Goal: Task Accomplishment & Management: Manage account settings

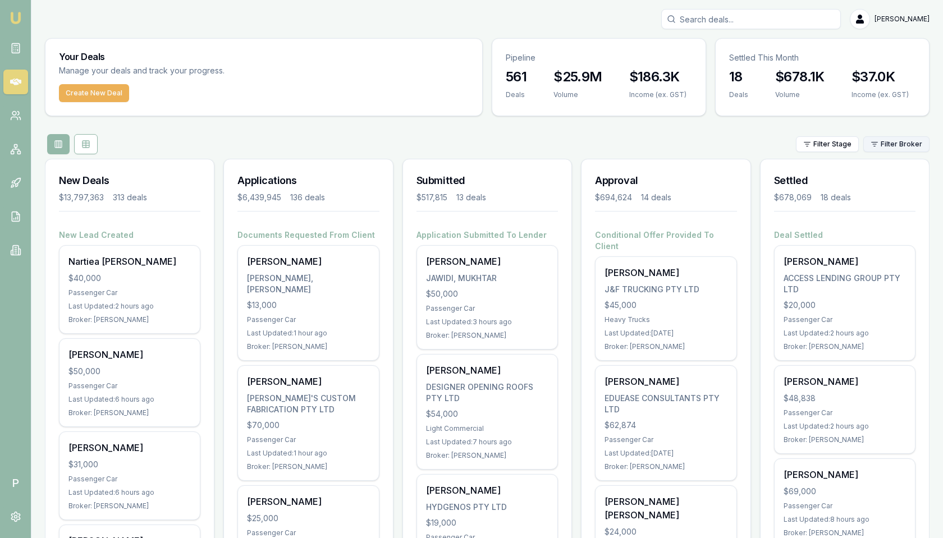
click at [890, 139] on html "Emu Broker P [PERSON_NAME] Toggle Menu Your Deals Manage your deals and track y…" at bounding box center [471, 269] width 943 height 538
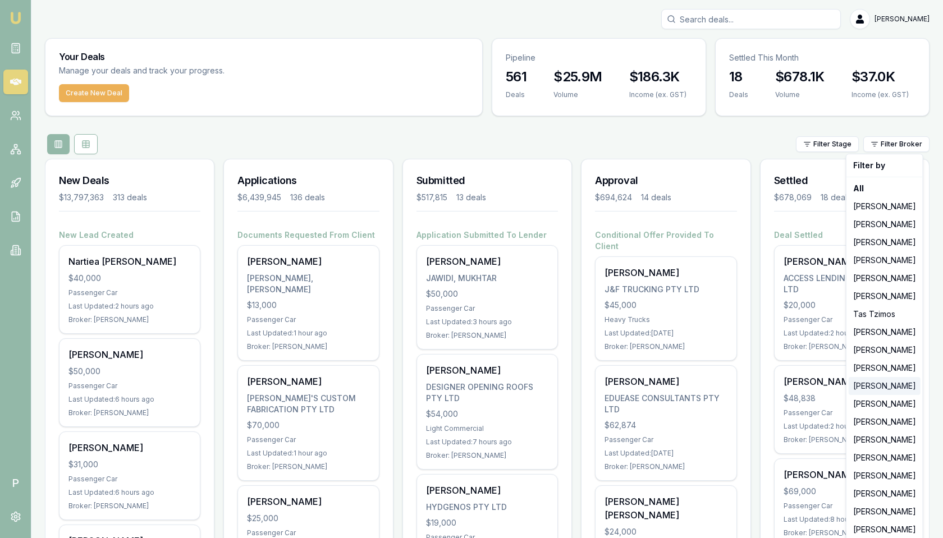
click at [877, 387] on div "[PERSON_NAME]" at bounding box center [885, 386] width 72 height 18
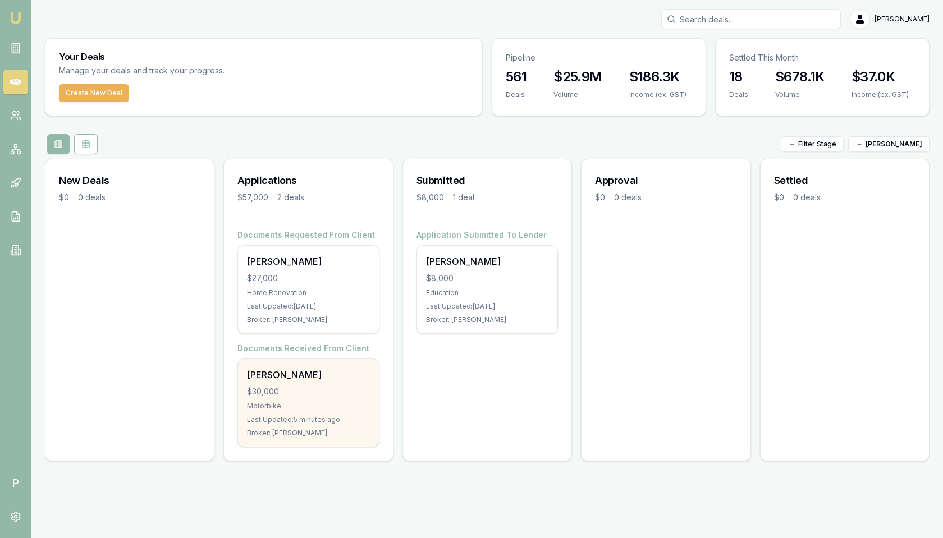
click at [322, 375] on div "[PERSON_NAME]" at bounding box center [308, 374] width 122 height 13
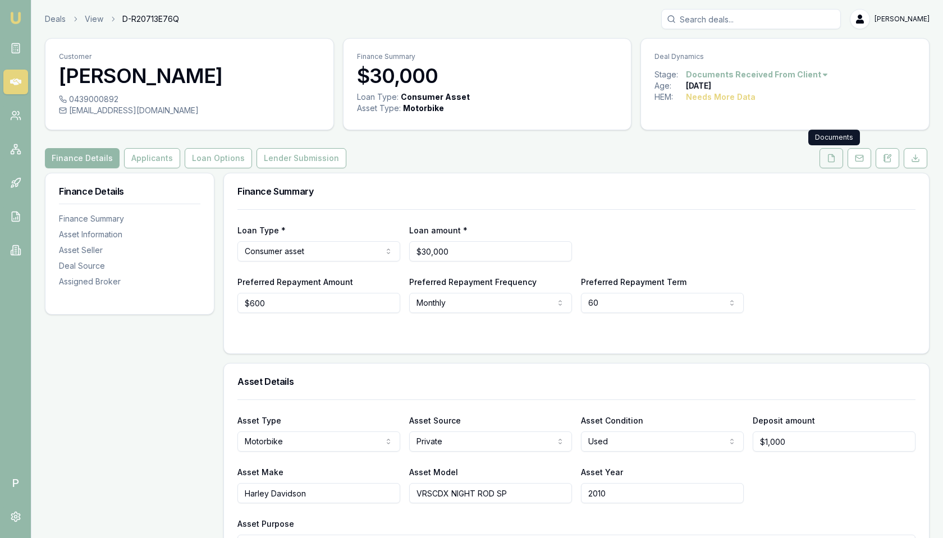
click at [830, 157] on icon at bounding box center [832, 157] width 6 height 7
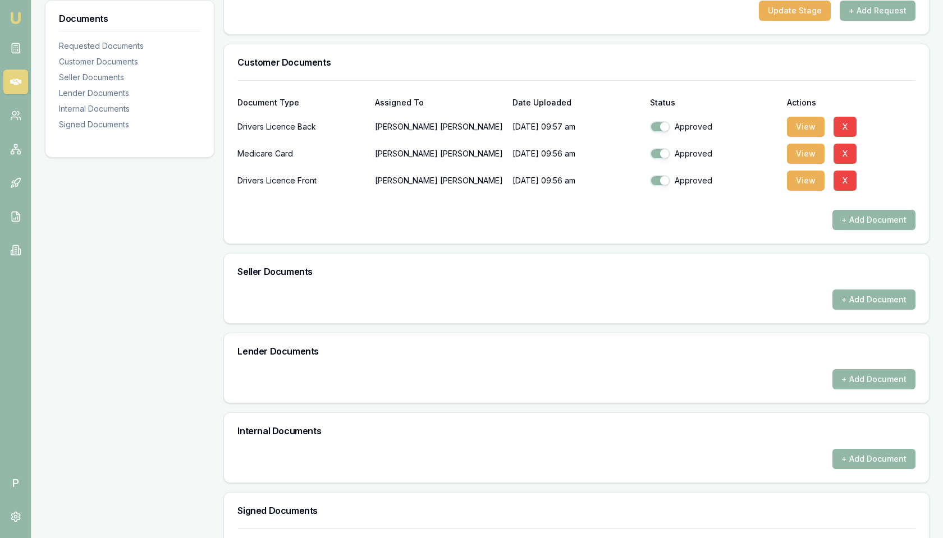
scroll to position [228, 0]
click at [803, 187] on button "View" at bounding box center [806, 180] width 38 height 20
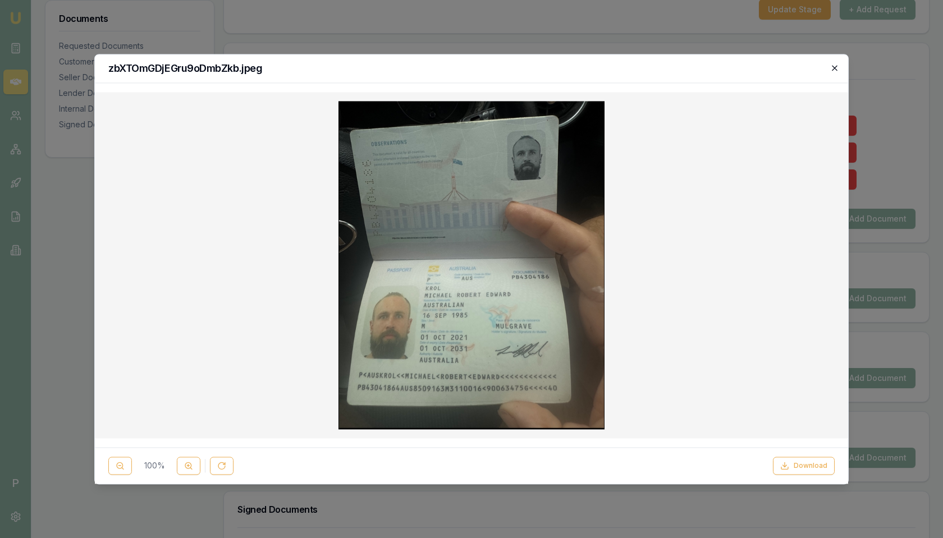
click at [833, 66] on icon "button" at bounding box center [834, 67] width 9 height 9
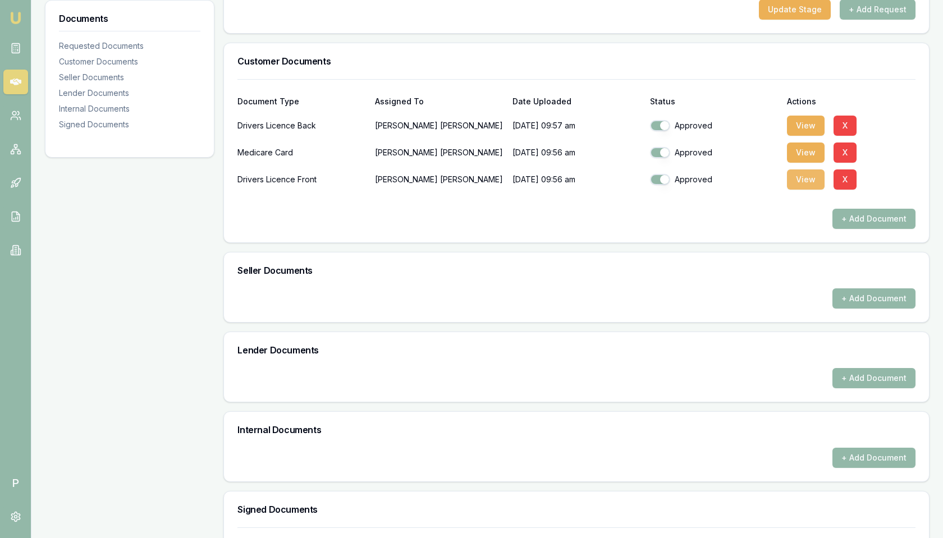
click at [803, 181] on button "View" at bounding box center [806, 180] width 38 height 20
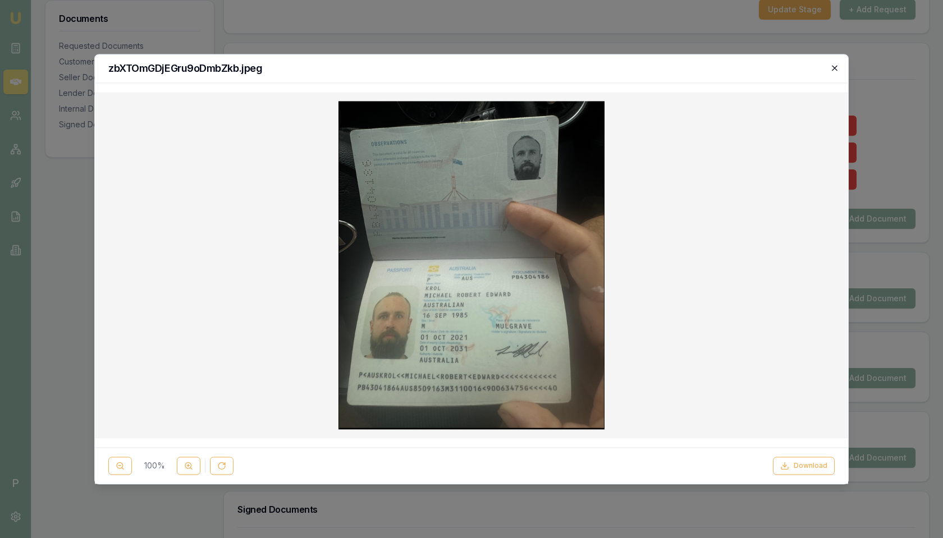
click at [839, 64] on icon "button" at bounding box center [834, 67] width 9 height 9
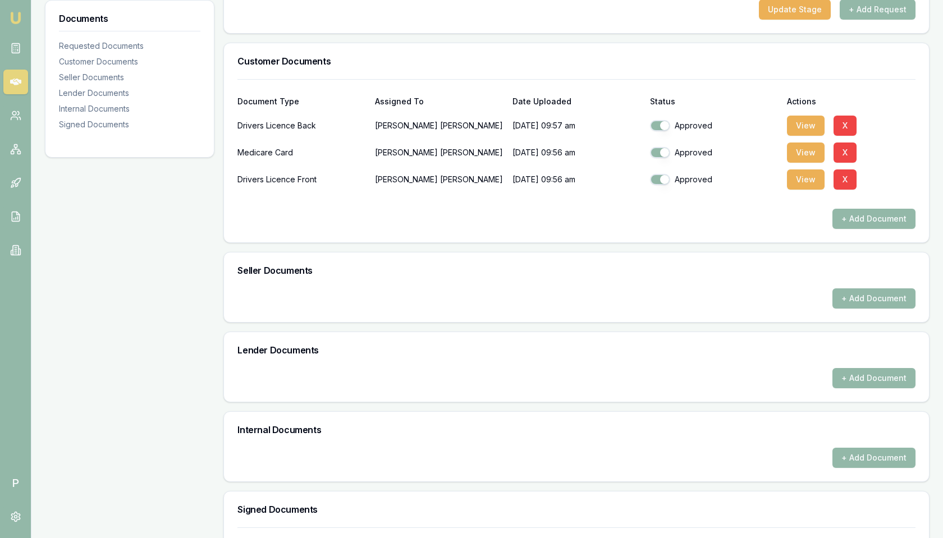
scroll to position [333, 0]
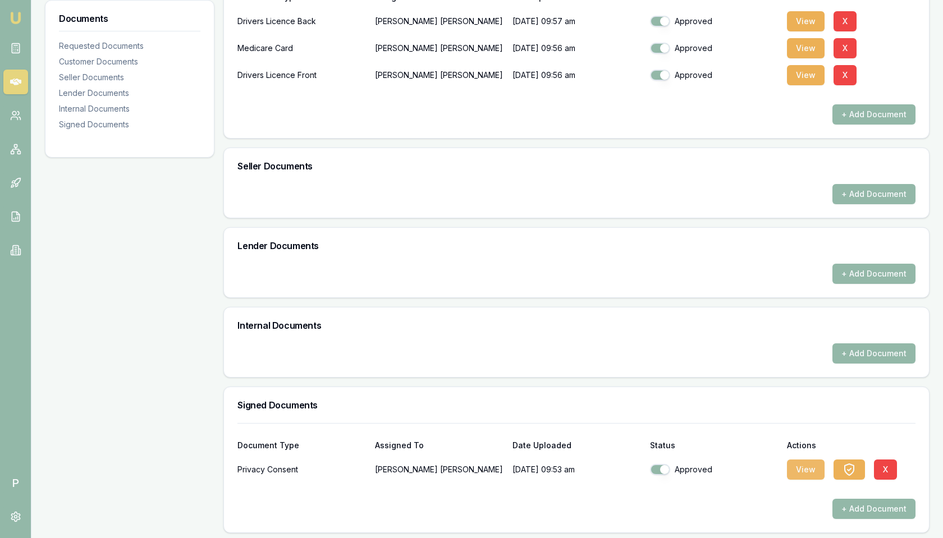
click at [805, 467] on button "View" at bounding box center [806, 470] width 38 height 20
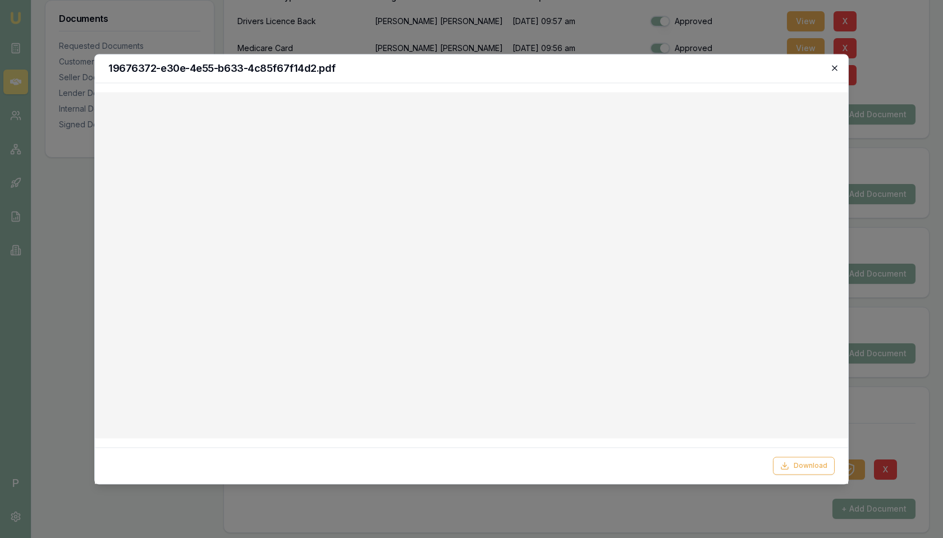
click at [836, 68] on icon "button" at bounding box center [834, 67] width 5 height 5
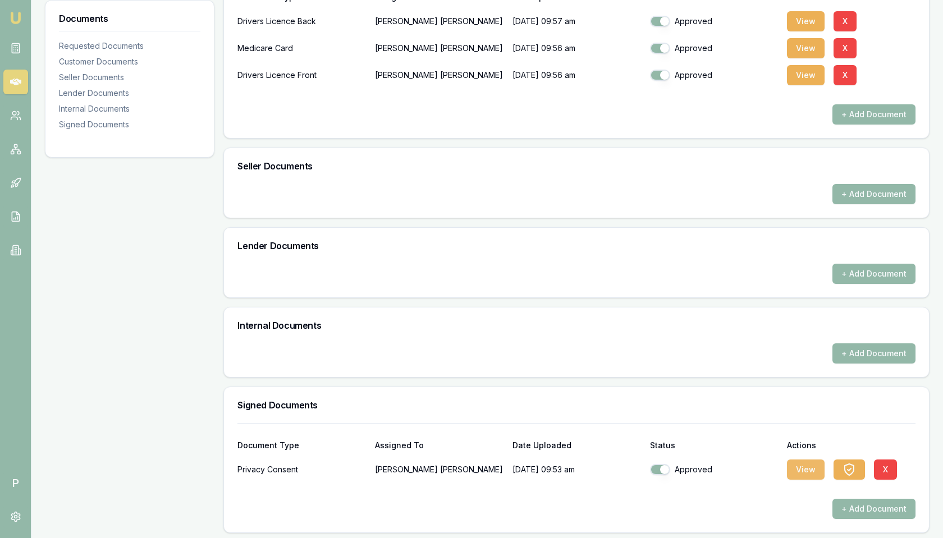
click at [794, 460] on button "View" at bounding box center [806, 470] width 38 height 20
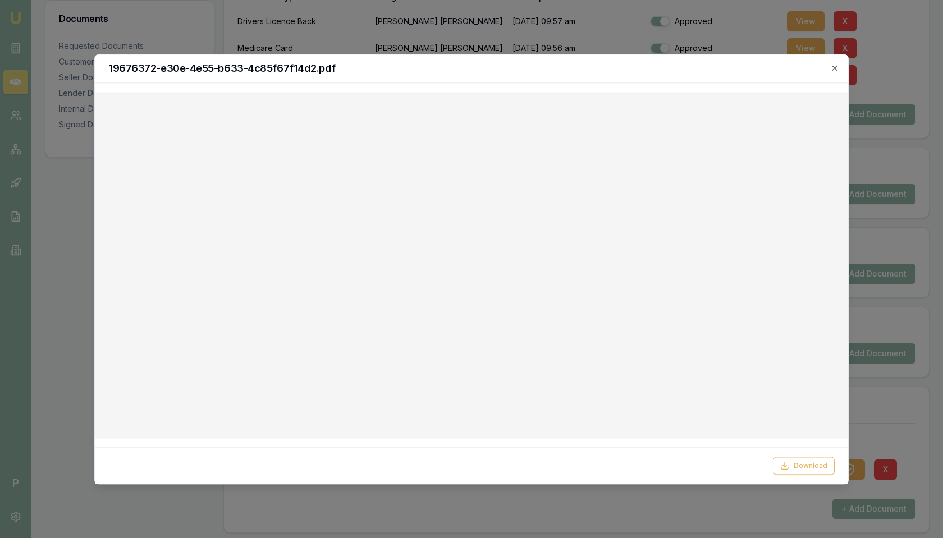
click at [834, 74] on div "19676372-e30e-4e55-b633-4c85f67f14d2.pdf" at bounding box center [471, 68] width 753 height 29
click at [834, 67] on icon "button" at bounding box center [834, 67] width 9 height 9
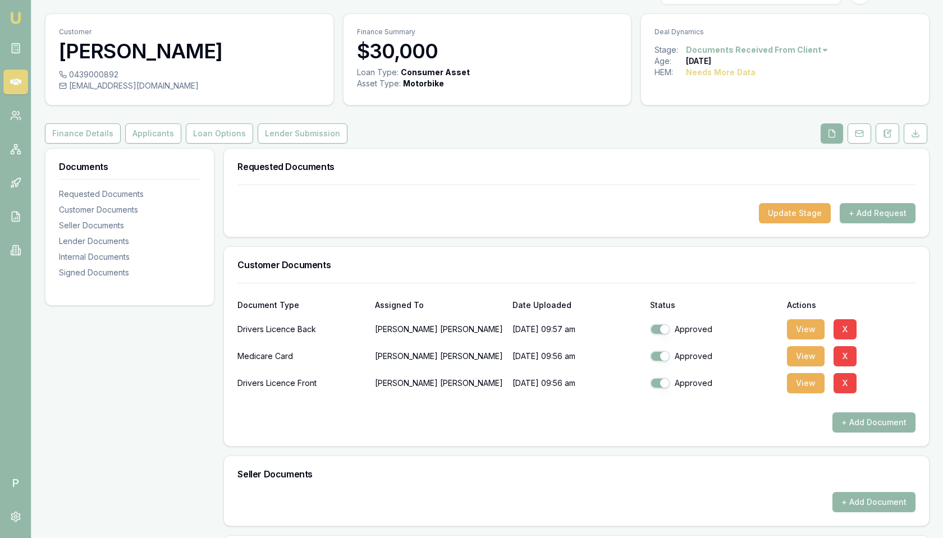
scroll to position [65, 0]
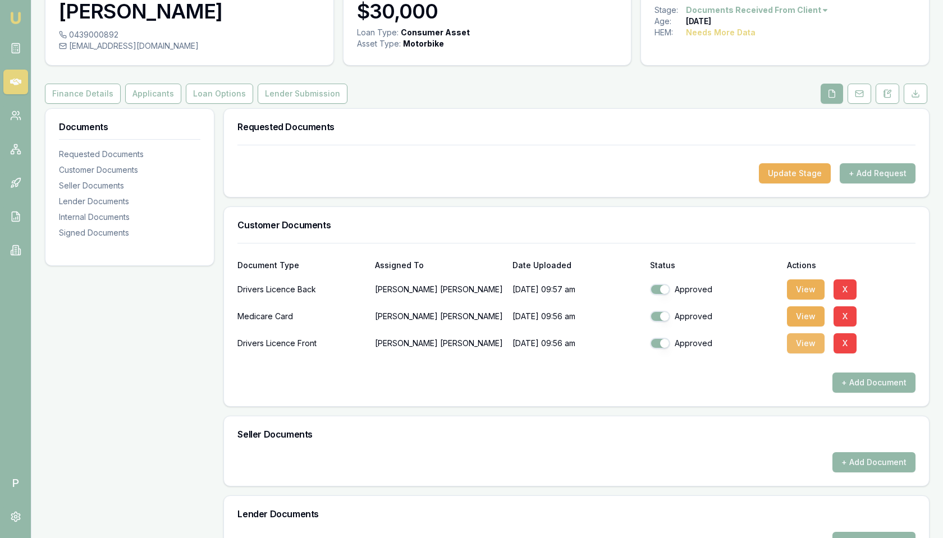
click at [798, 338] on button "View" at bounding box center [806, 343] width 38 height 20
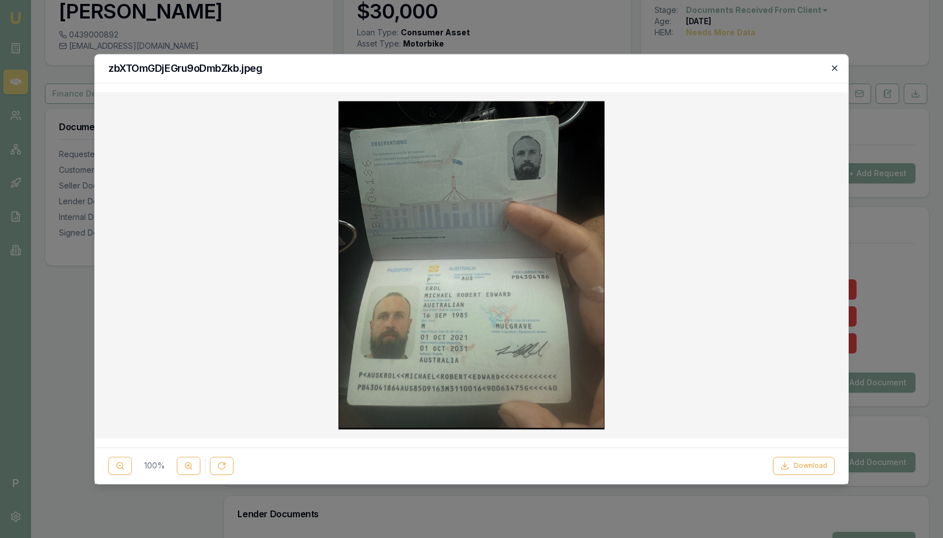
click at [832, 70] on icon "button" at bounding box center [834, 67] width 9 height 9
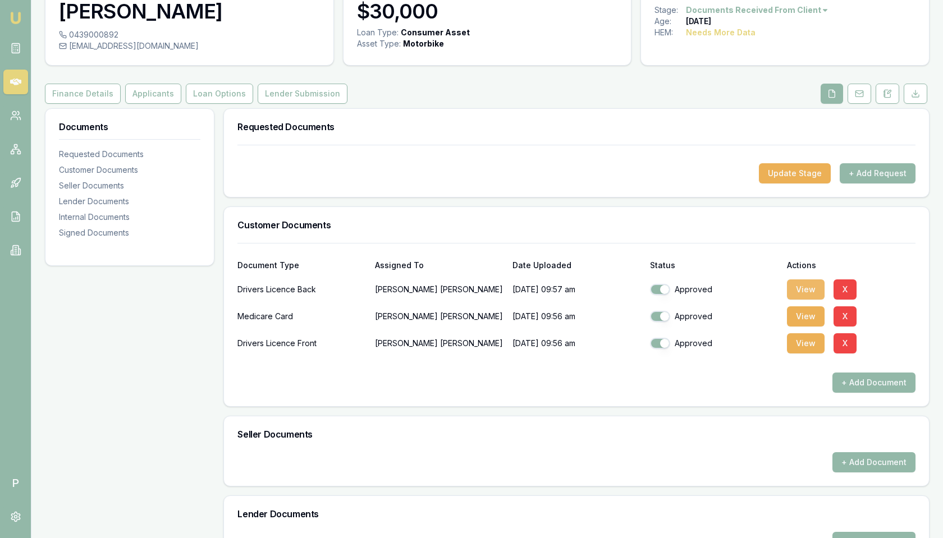
click at [795, 289] on button "View" at bounding box center [806, 290] width 38 height 20
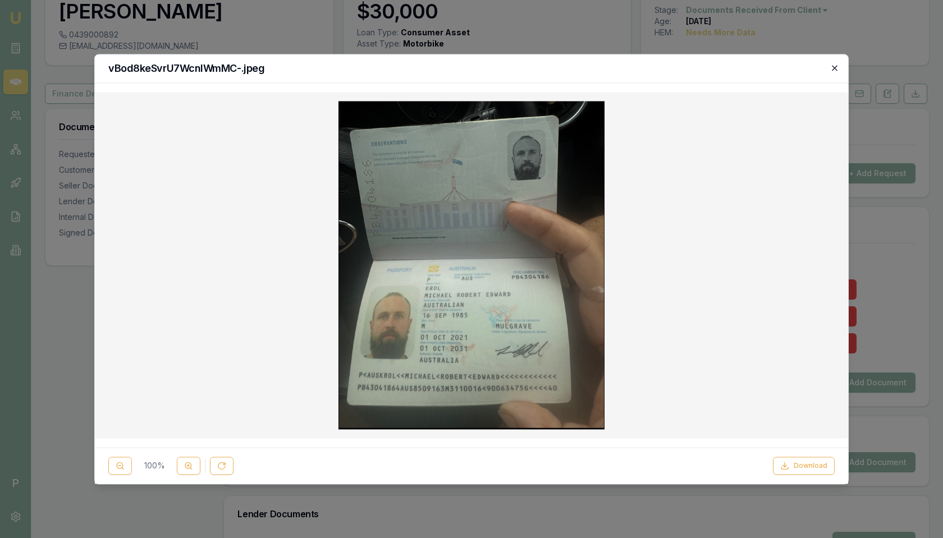
click at [834, 70] on icon "button" at bounding box center [834, 67] width 9 height 9
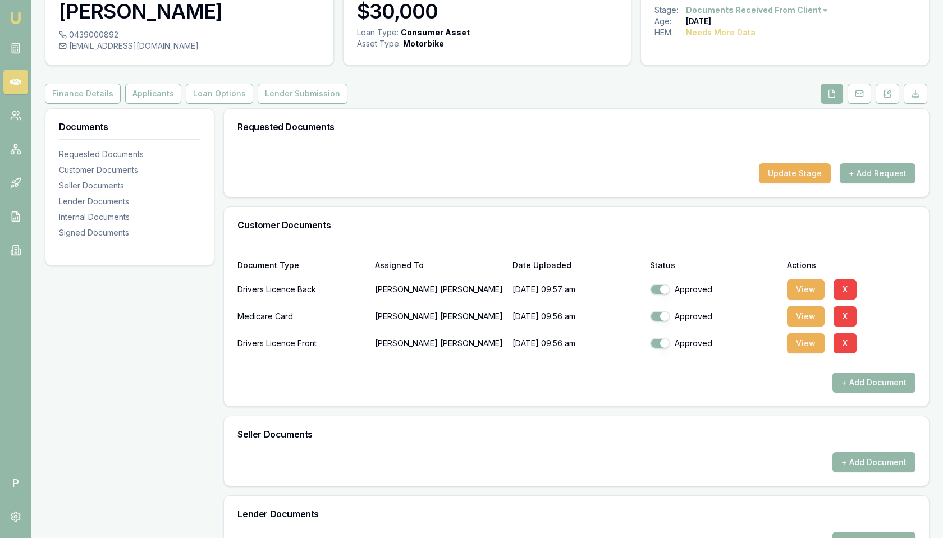
scroll to position [333, 0]
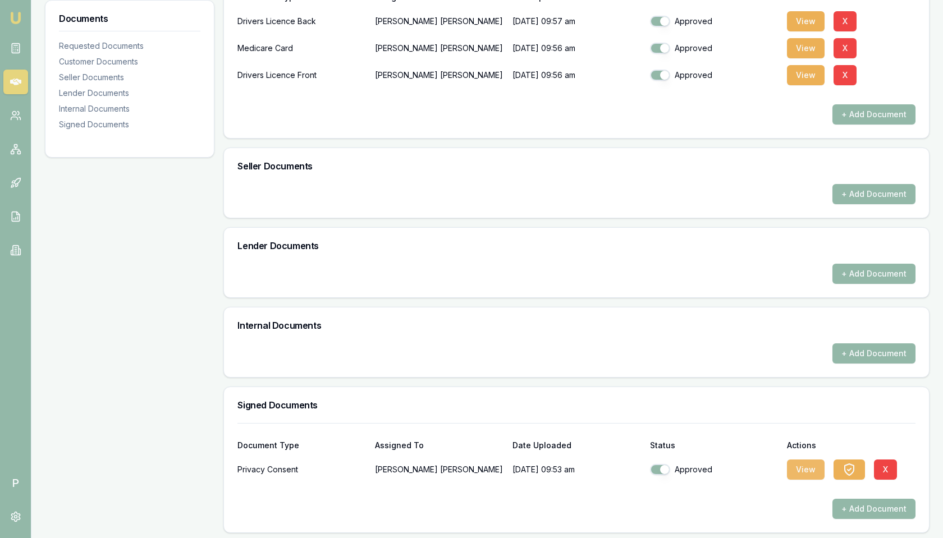
click at [807, 465] on button "View" at bounding box center [806, 470] width 38 height 20
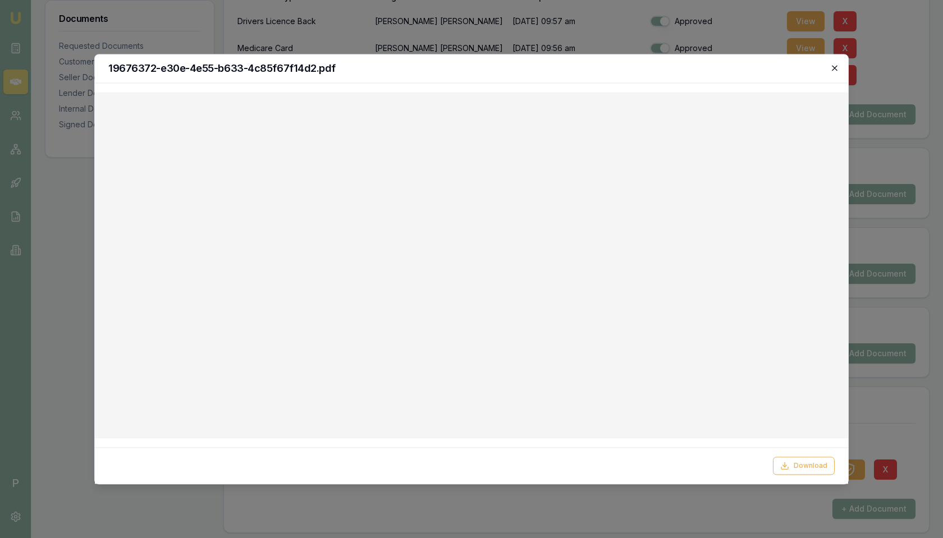
click at [835, 63] on icon "button" at bounding box center [834, 67] width 9 height 9
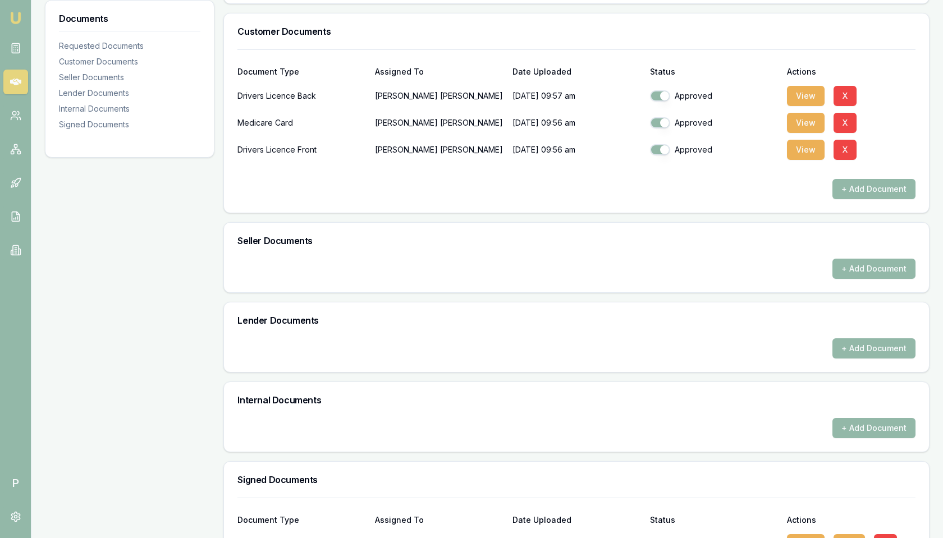
scroll to position [211, 0]
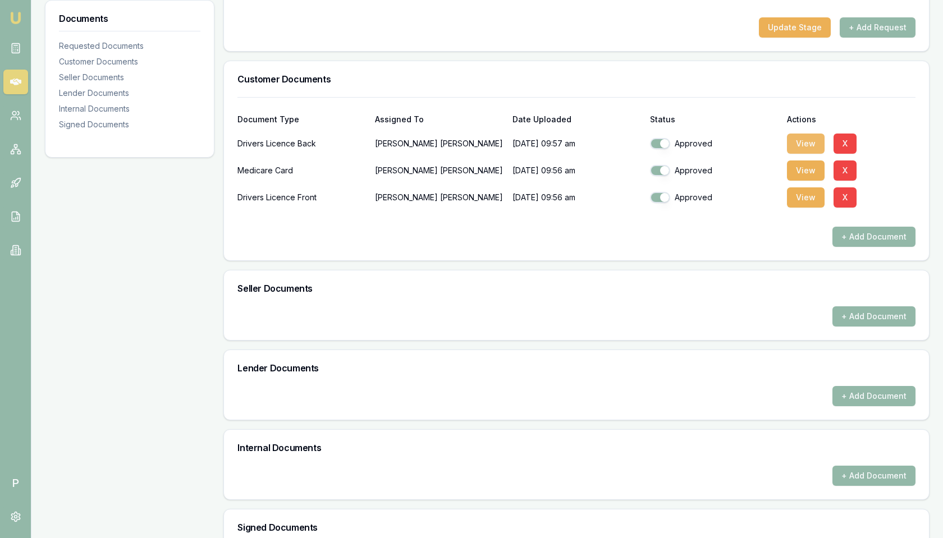
click at [803, 141] on button "View" at bounding box center [806, 144] width 38 height 20
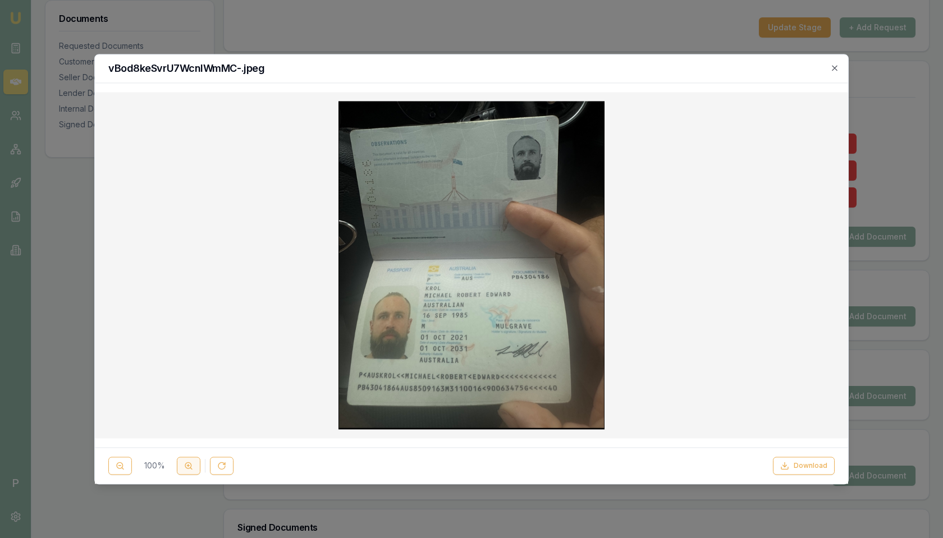
click at [191, 461] on button at bounding box center [189, 466] width 24 height 18
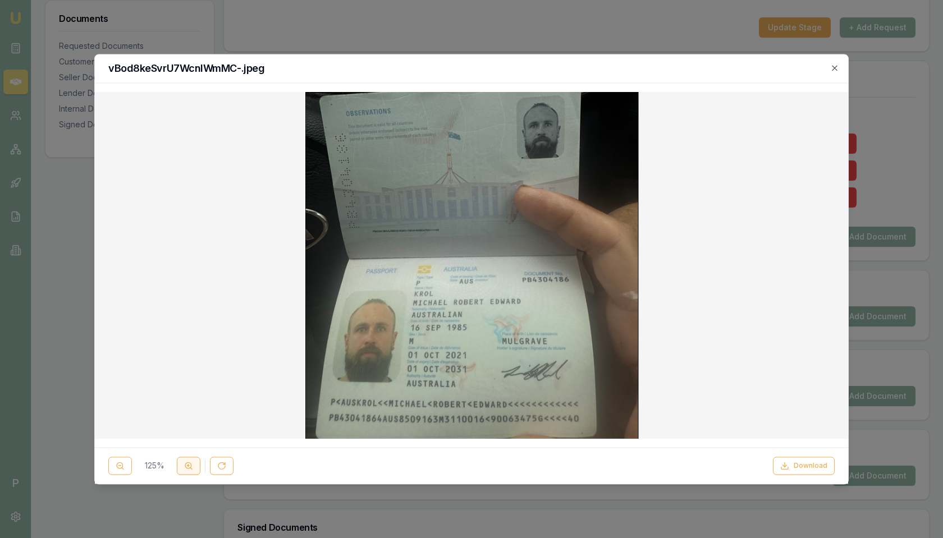
click at [191, 461] on button at bounding box center [189, 466] width 24 height 18
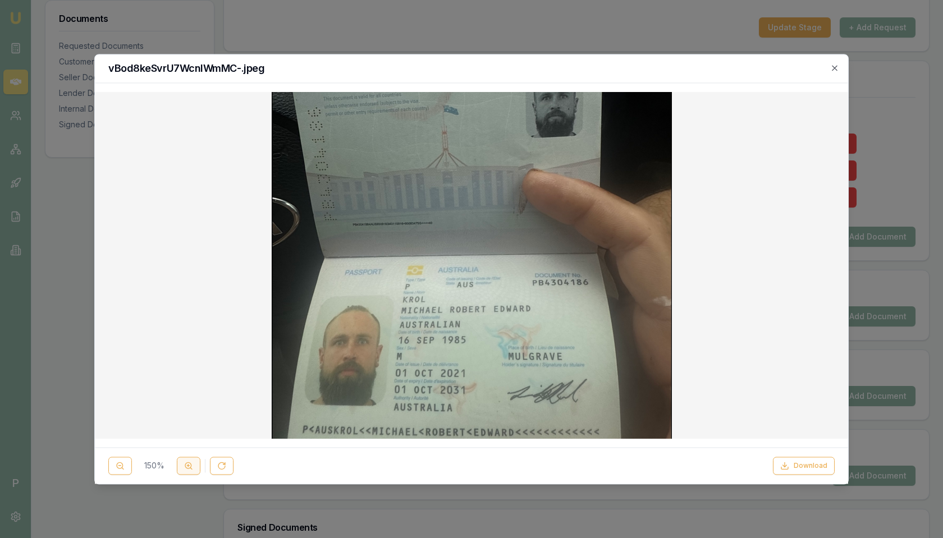
click at [191, 461] on button at bounding box center [189, 466] width 24 height 18
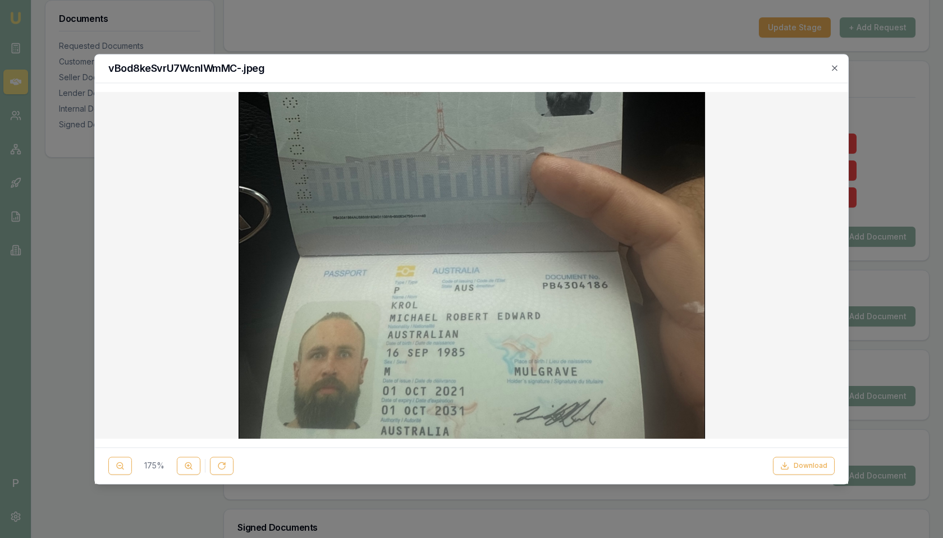
scroll to position [7, 0]
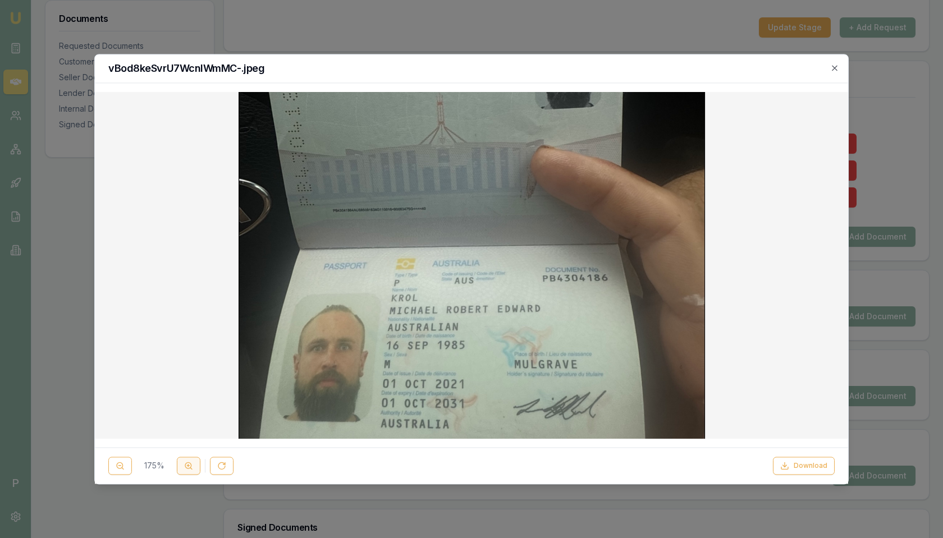
click at [182, 461] on button at bounding box center [189, 466] width 24 height 18
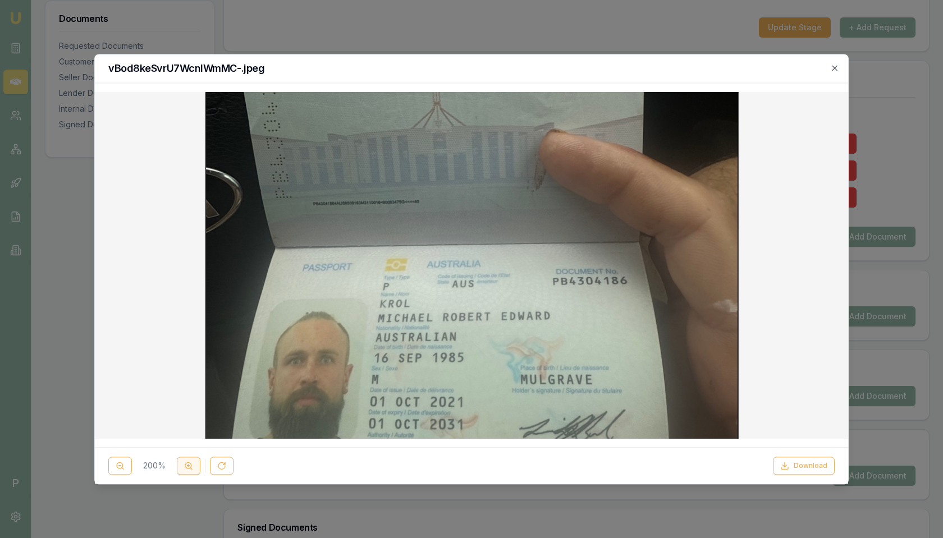
click at [182, 461] on button at bounding box center [189, 466] width 24 height 18
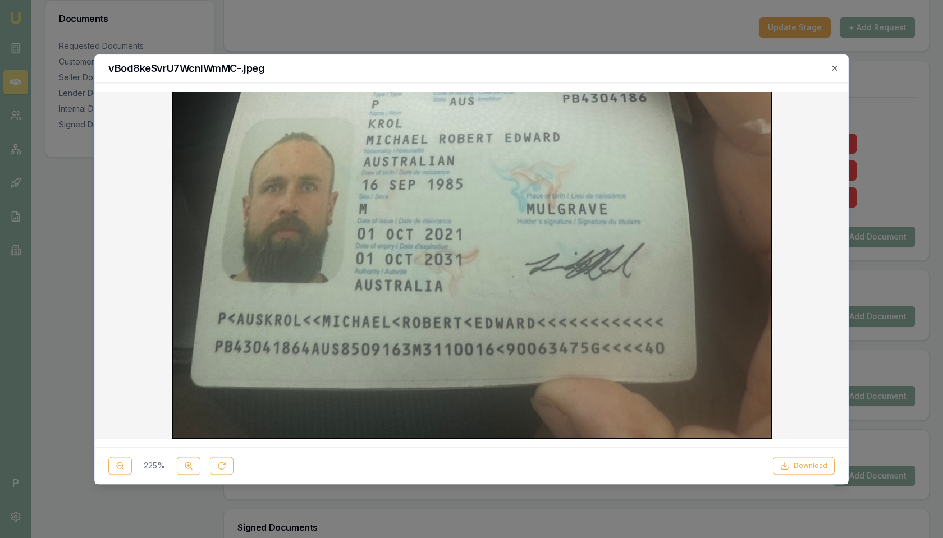
scroll to position [196, 0]
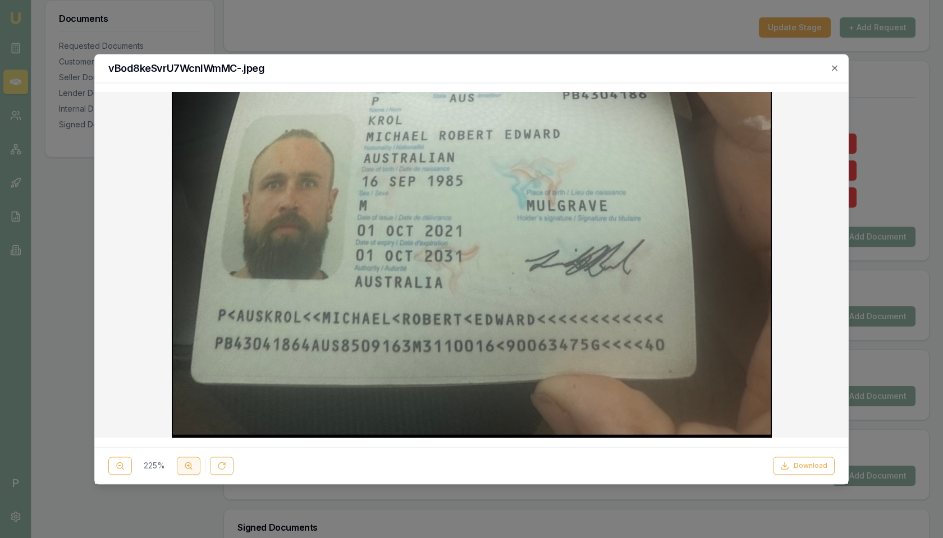
click at [180, 465] on button at bounding box center [189, 466] width 24 height 18
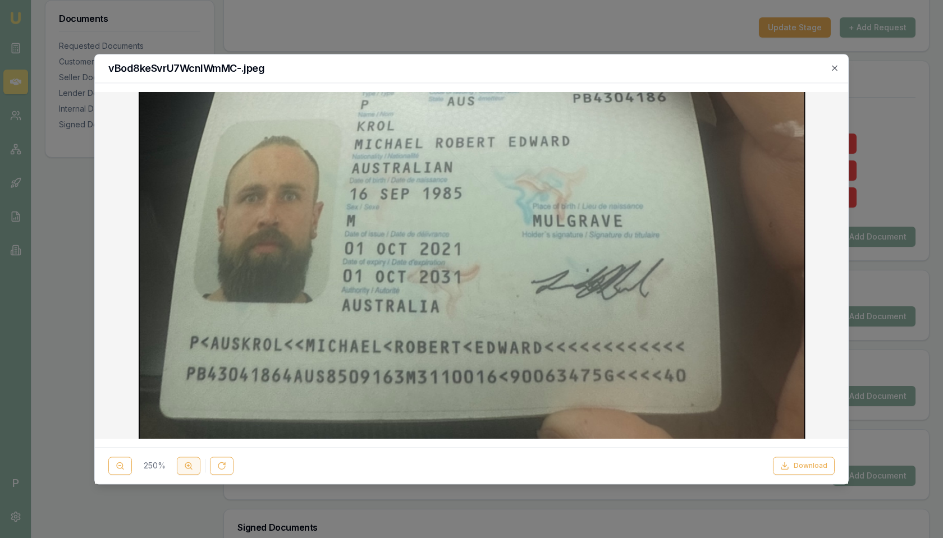
click at [181, 465] on button at bounding box center [189, 466] width 24 height 18
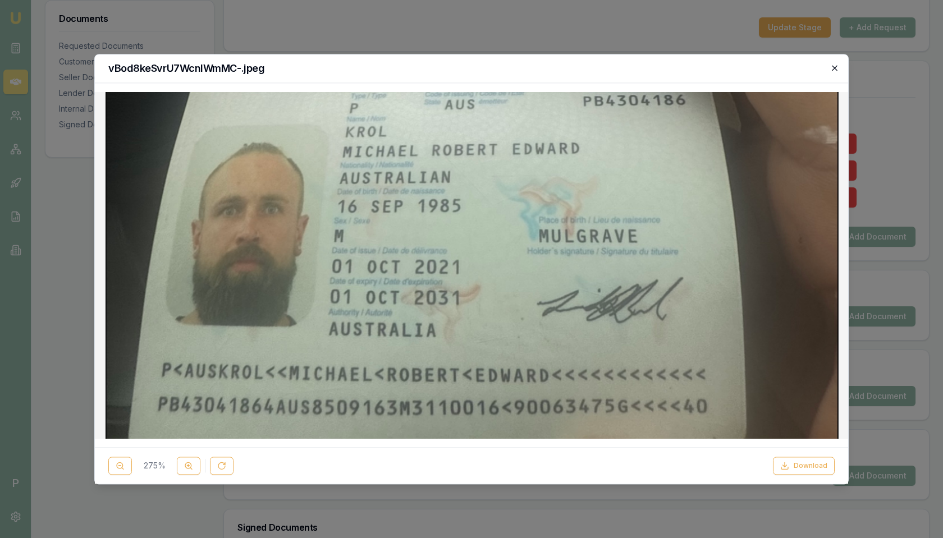
click at [835, 66] on icon "button" at bounding box center [834, 67] width 9 height 9
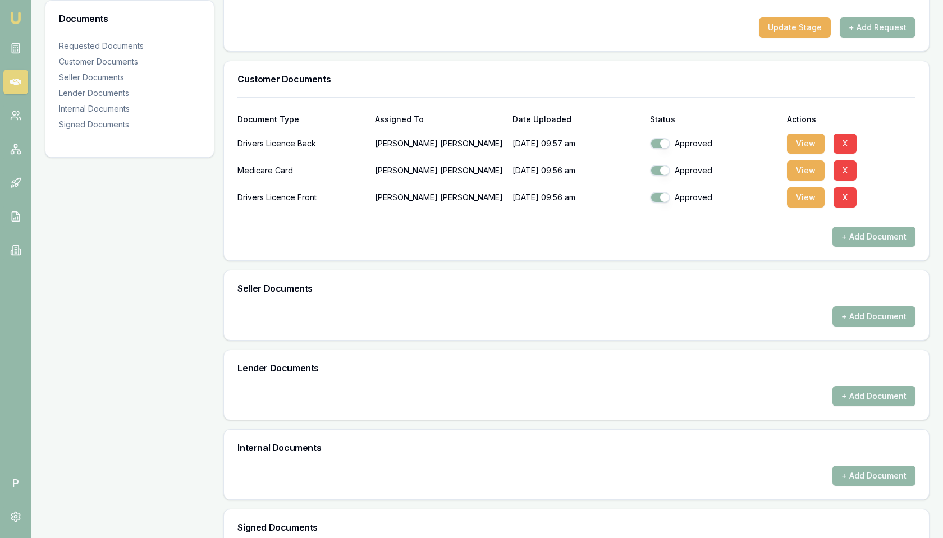
scroll to position [333, 0]
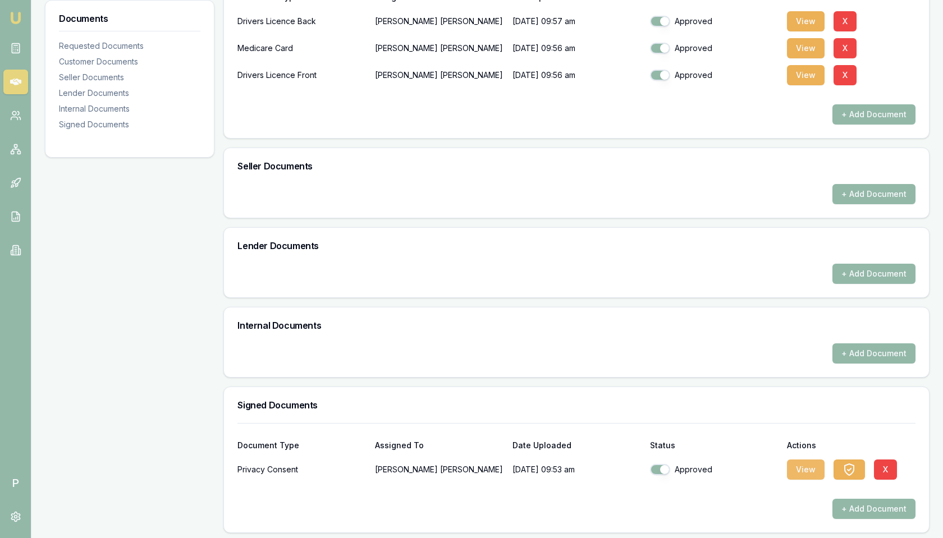
click at [798, 463] on button "View" at bounding box center [806, 470] width 38 height 20
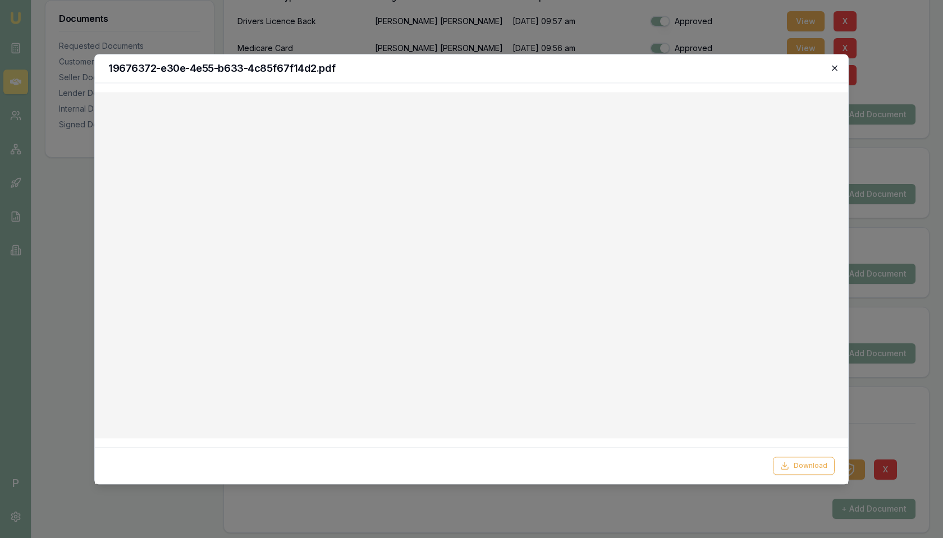
click at [835, 68] on icon "button" at bounding box center [834, 67] width 5 height 5
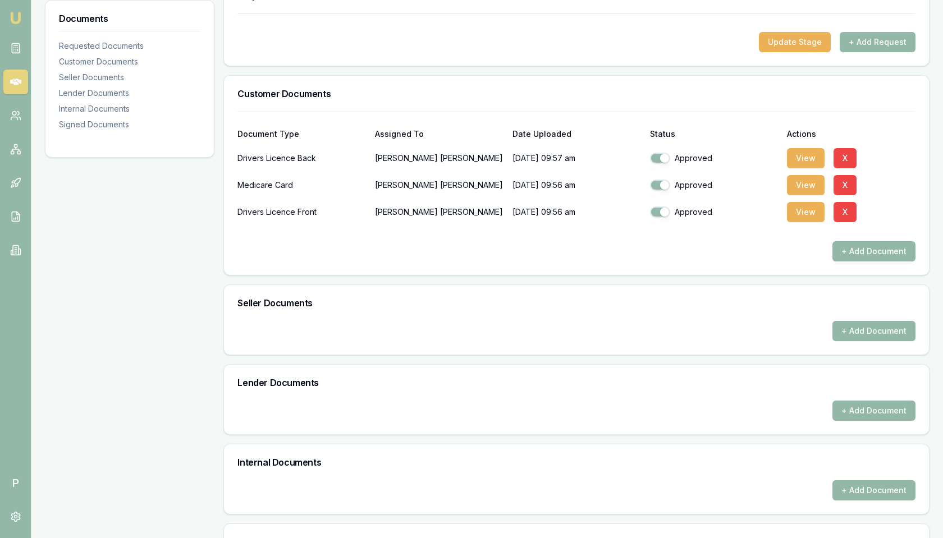
scroll to position [124, 0]
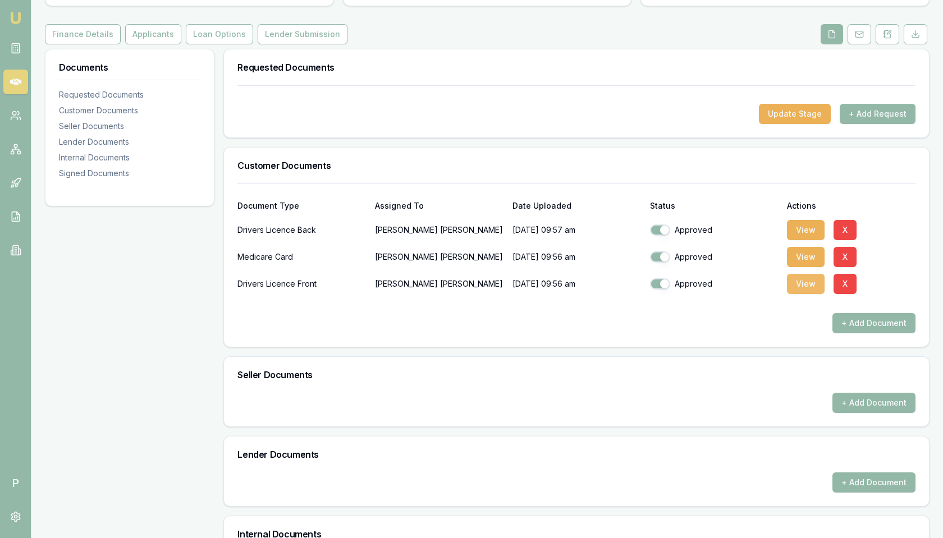
click at [801, 278] on button "View" at bounding box center [806, 284] width 38 height 20
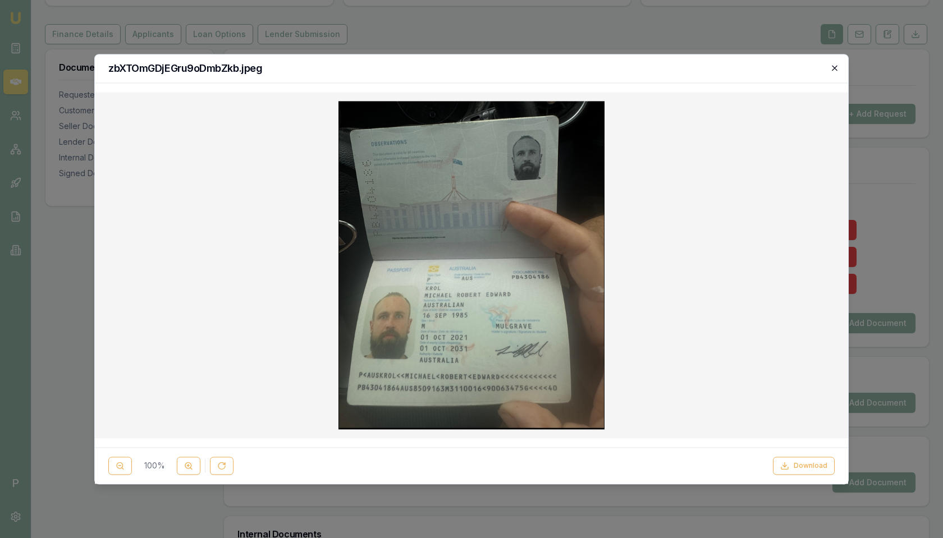
click at [836, 69] on icon "button" at bounding box center [834, 67] width 9 height 9
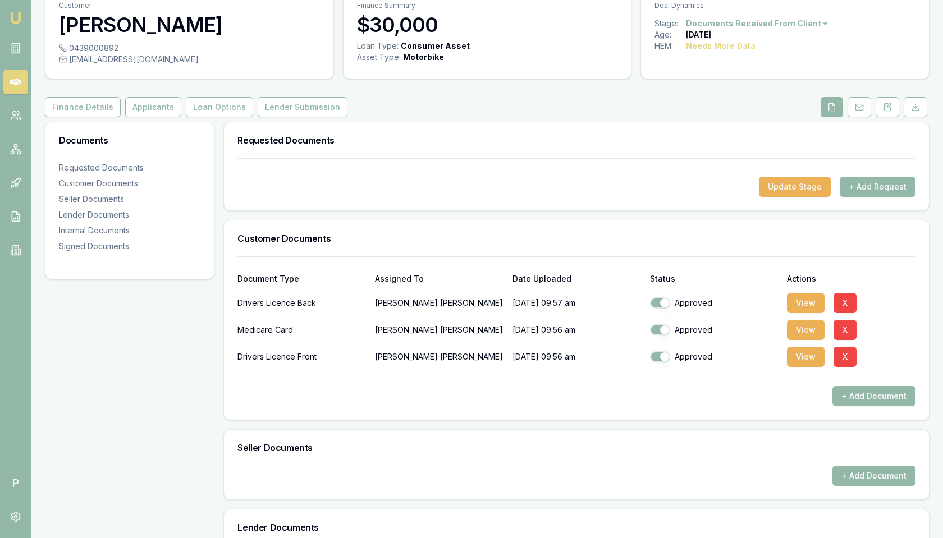
scroll to position [0, 0]
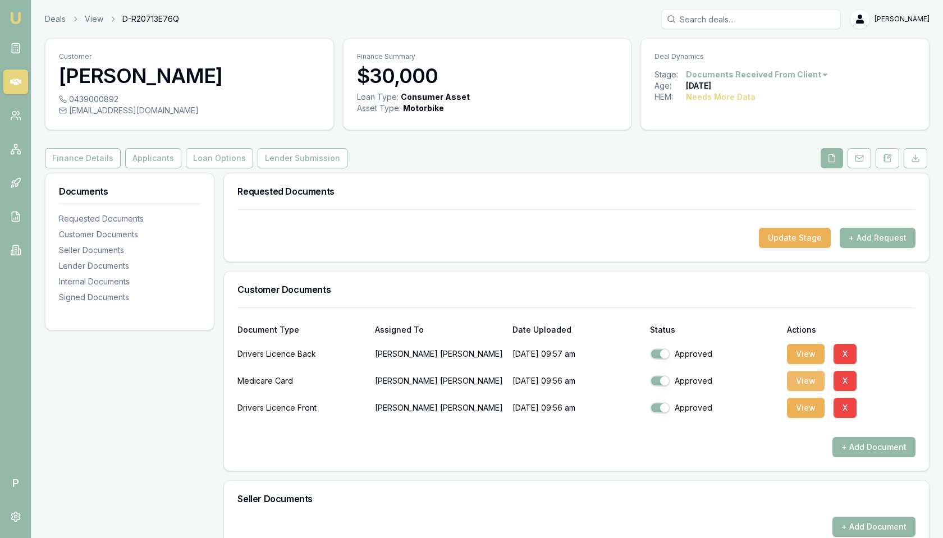
click at [808, 381] on button "View" at bounding box center [806, 381] width 38 height 20
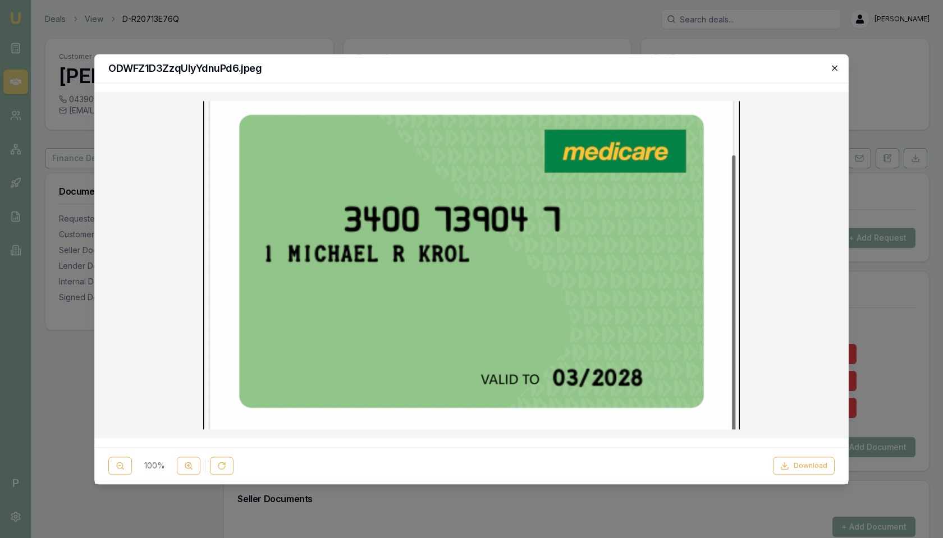
click at [834, 66] on icon "button" at bounding box center [834, 67] width 5 height 5
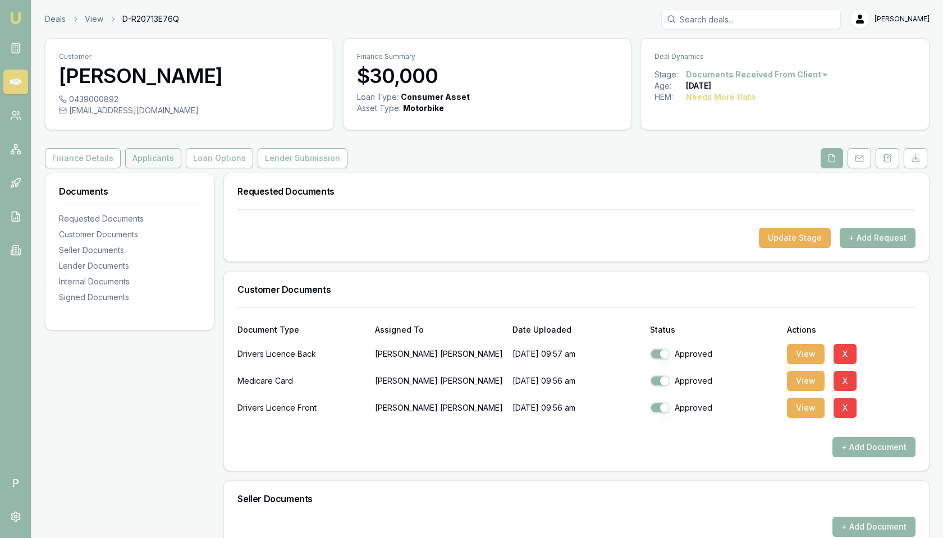
click at [139, 155] on button "Applicants" at bounding box center [153, 158] width 56 height 20
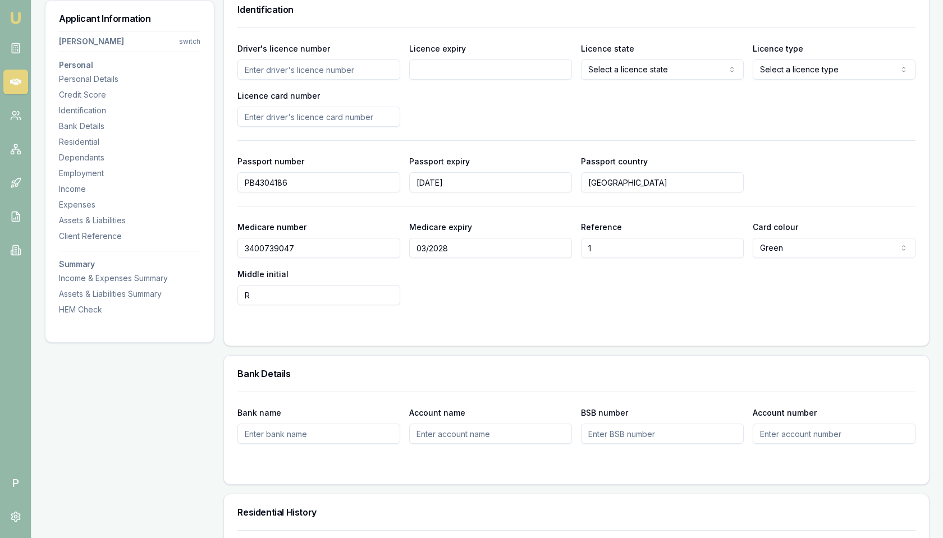
scroll to position [610, 0]
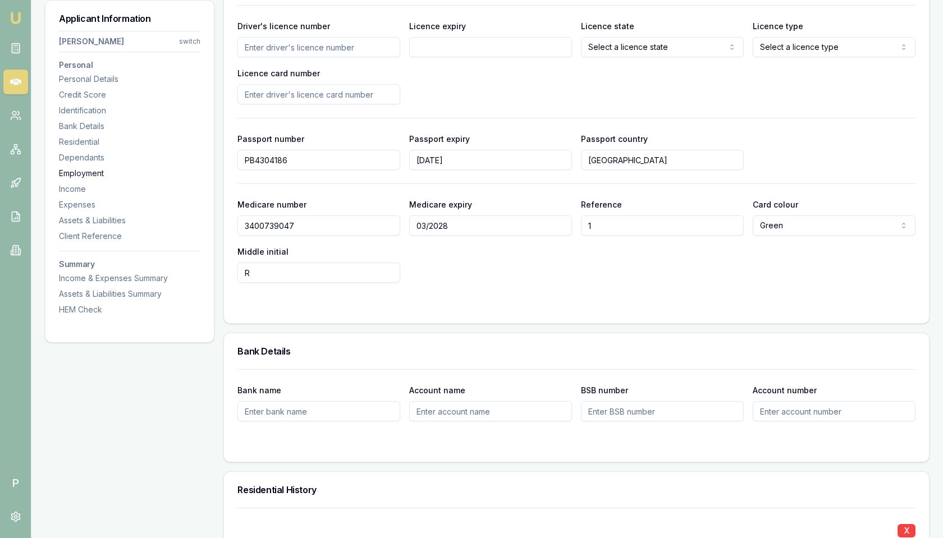
click at [89, 173] on div "Employment" at bounding box center [129, 173] width 141 height 11
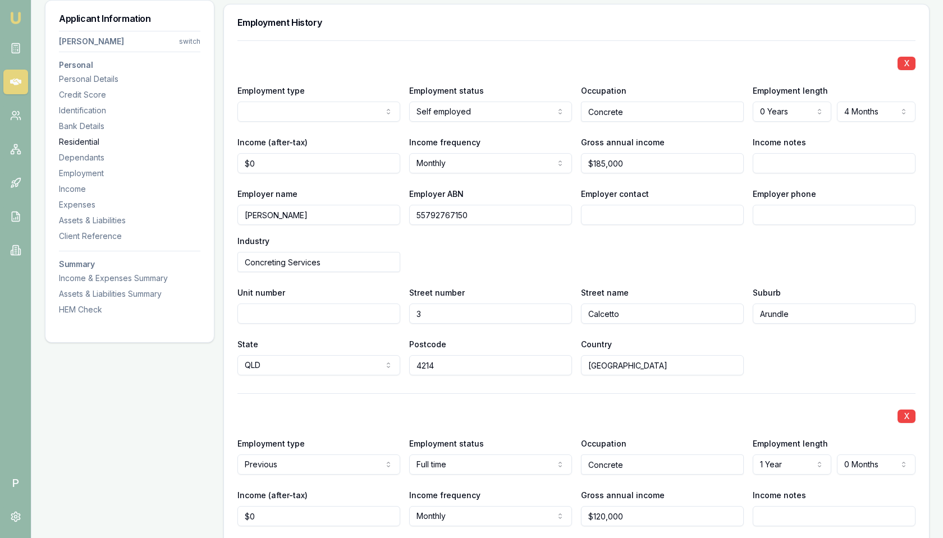
click at [89, 138] on div "Residential" at bounding box center [129, 141] width 141 height 11
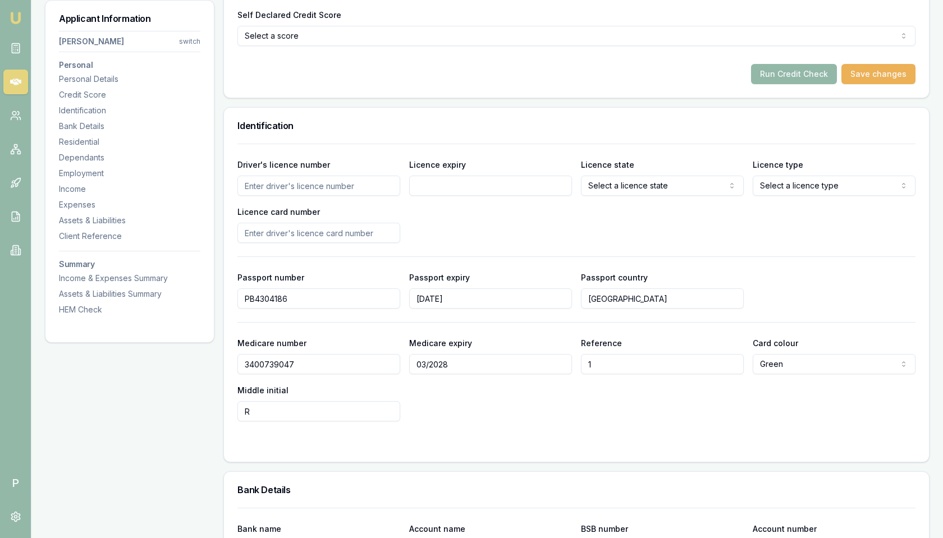
scroll to position [340, 0]
